Goal: Task Accomplishment & Management: Manage account settings

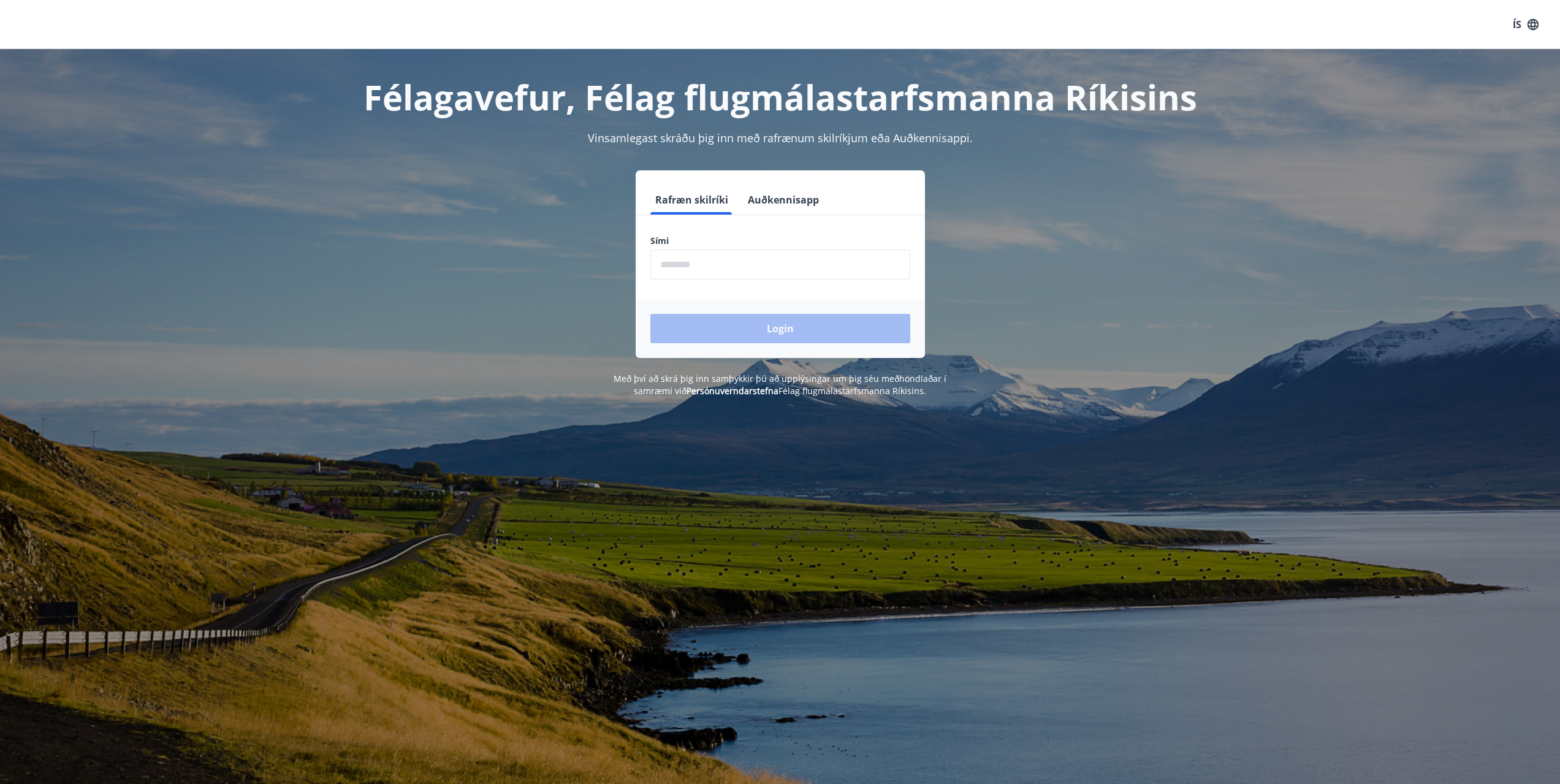
click at [778, 194] on button "Auðkennisapp" at bounding box center [782, 199] width 81 height 29
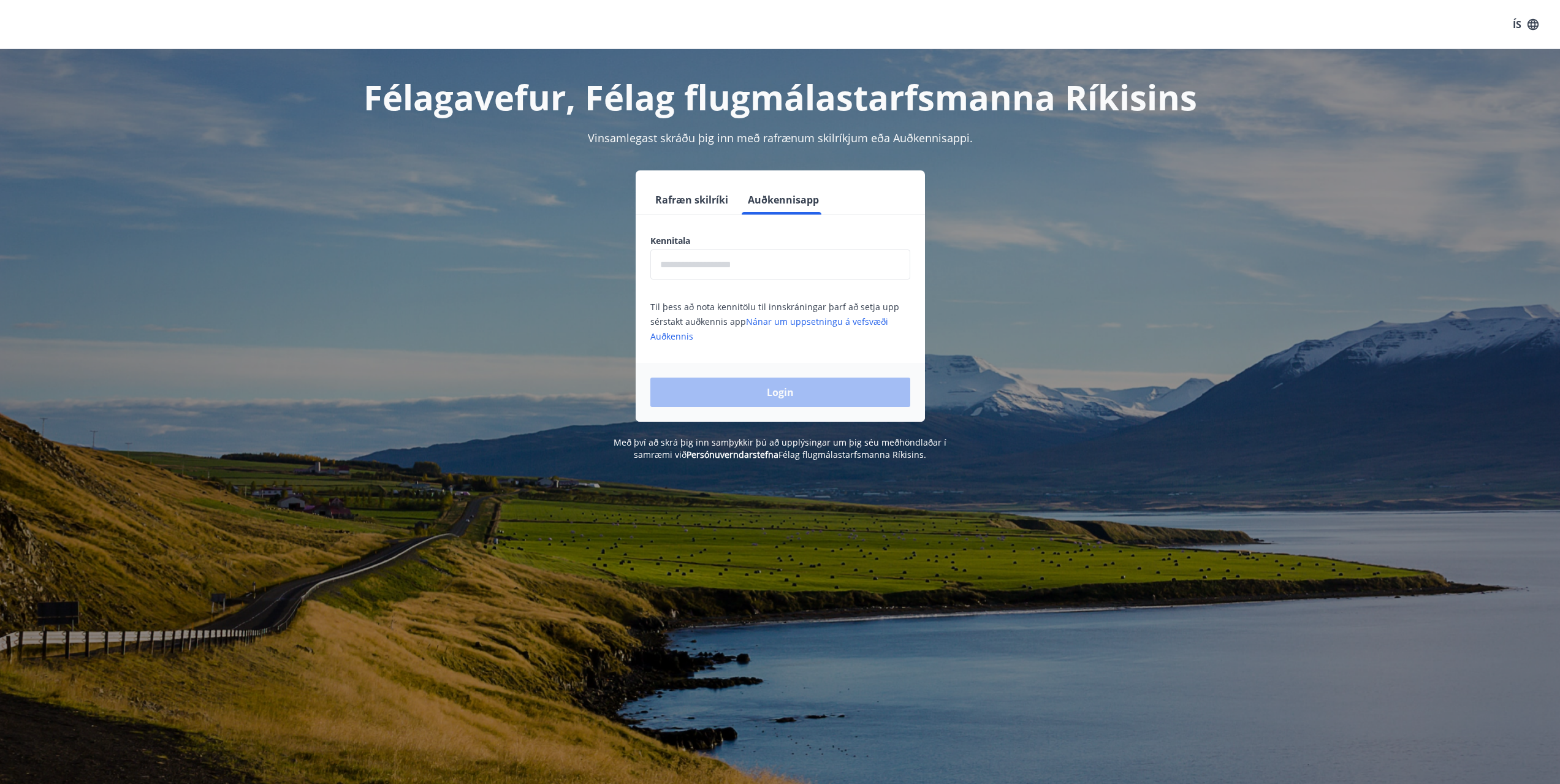
drag, startPoint x: 741, startPoint y: 272, endPoint x: 759, endPoint y: 275, distance: 18.2
click at [741, 272] on input "text" at bounding box center [780, 265] width 260 height 30
type input "**********"
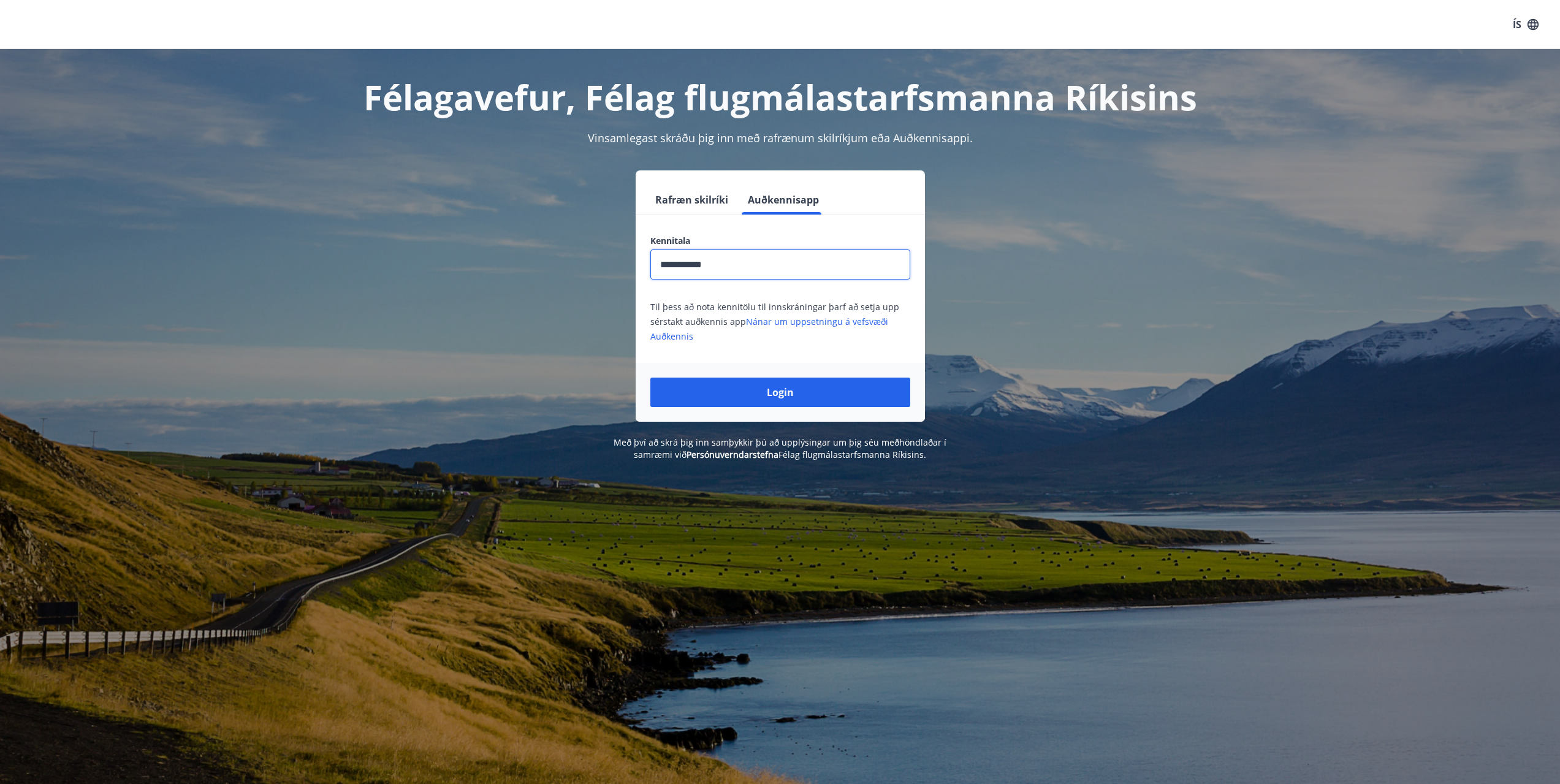
click at [755, 408] on div "Login" at bounding box center [781, 392] width 290 height 59
click at [771, 401] on button "Login" at bounding box center [780, 392] width 260 height 29
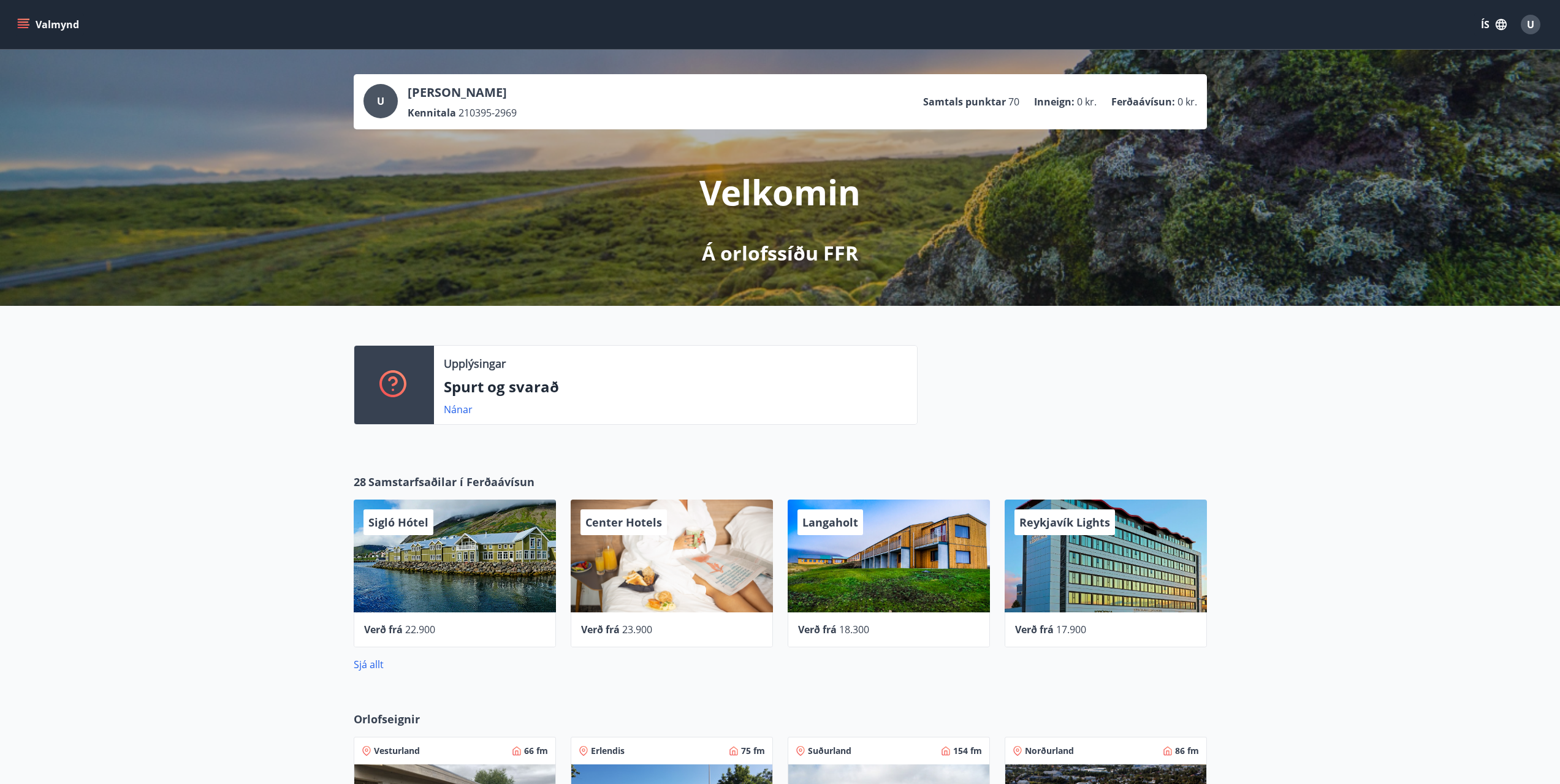
click at [266, 389] on div "Upplýsingar Spurt og svarað Nánar" at bounding box center [780, 380] width 1560 height 148
click at [71, 24] on button "Valmynd" at bounding box center [49, 24] width 69 height 22
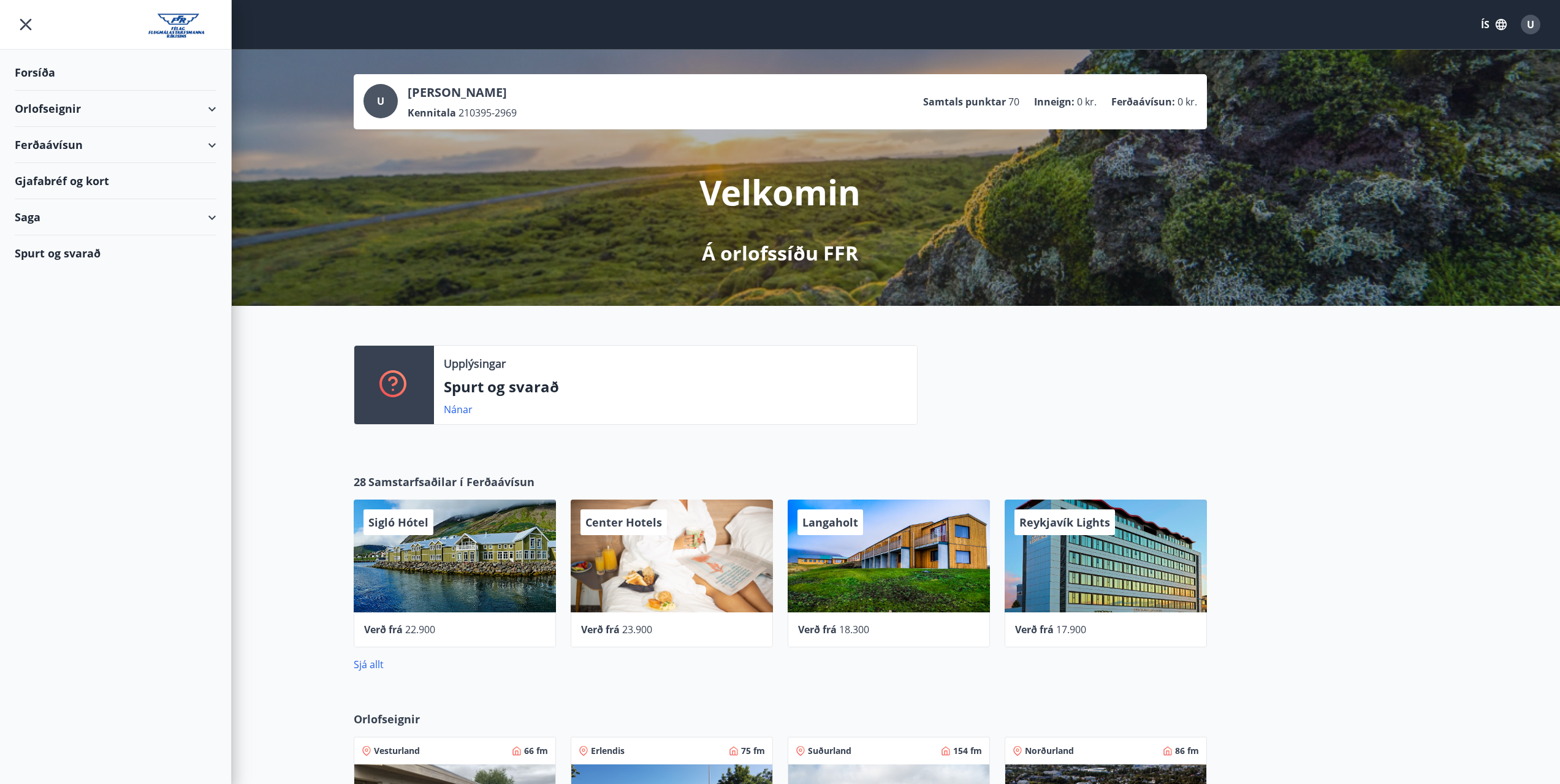
click at [60, 76] on div "Forsíða" at bounding box center [116, 72] width 201 height 36
